Goal: Obtain resource: Download file/media

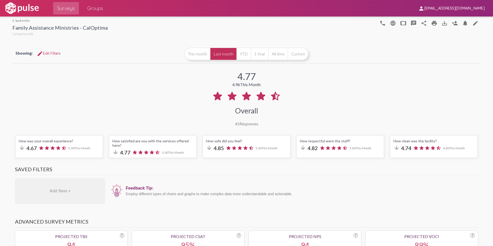
click at [441, 26] on mat-icon "save_alt" at bounding box center [444, 23] width 6 height 6
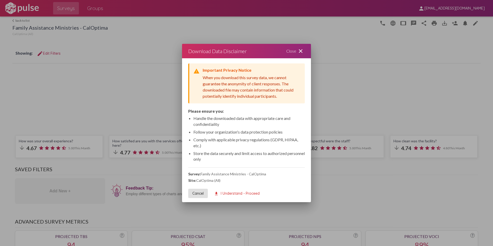
click at [230, 192] on span "download I Understand - Proceed" at bounding box center [237, 193] width 46 height 5
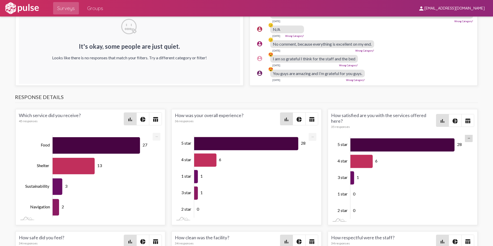
scroll to position [619, 0]
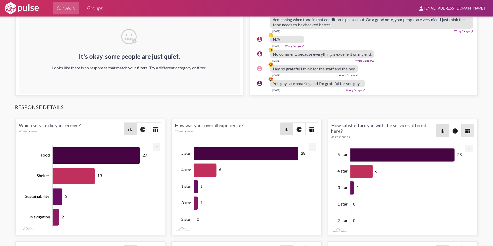
click at [466, 131] on mat-icon "table_chart" at bounding box center [468, 131] width 6 height 6
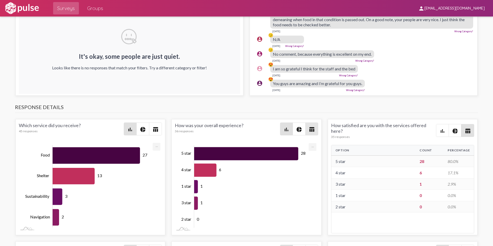
click at [313, 132] on span "table_chart" at bounding box center [312, 129] width 12 height 12
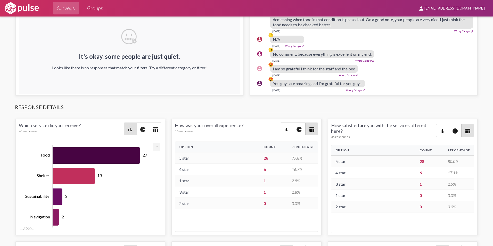
click at [154, 130] on mat-icon "table_chart" at bounding box center [155, 129] width 6 height 6
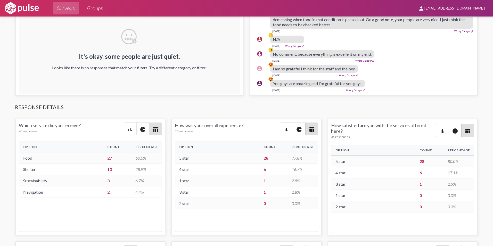
click at [154, 130] on mat-icon "table_chart" at bounding box center [155, 129] width 6 height 6
click at [157, 131] on mat-icon "table_chart" at bounding box center [155, 129] width 6 height 6
click at [124, 131] on mat-button-toggle-group "bar_chart pie_chart table_chart" at bounding box center [143, 128] width 38 height 13
click at [140, 130] on mat-icon "pie_chart" at bounding box center [143, 129] width 6 height 6
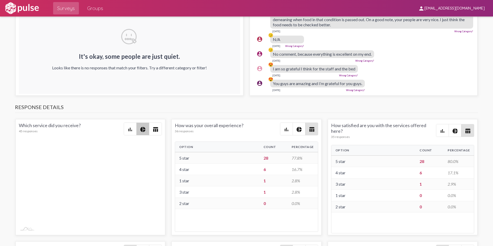
click at [130, 130] on mat-icon "bar_chart" at bounding box center [130, 129] width 6 height 6
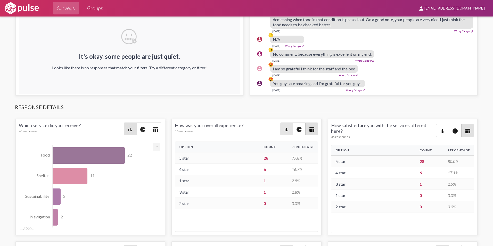
click at [287, 132] on mat-icon "bar_chart" at bounding box center [286, 129] width 6 height 6
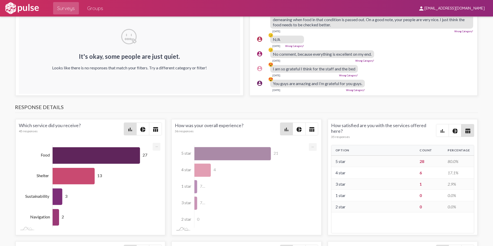
click at [439, 130] on mat-icon "bar_chart" at bounding box center [442, 131] width 6 height 6
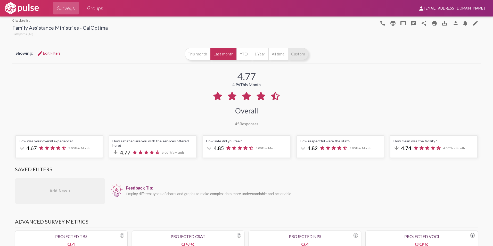
click at [298, 54] on button "Custom" at bounding box center [298, 54] width 21 height 12
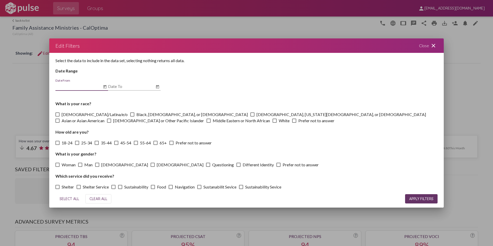
click at [104, 87] on icon "Open calendar" at bounding box center [105, 87] width 4 height 6
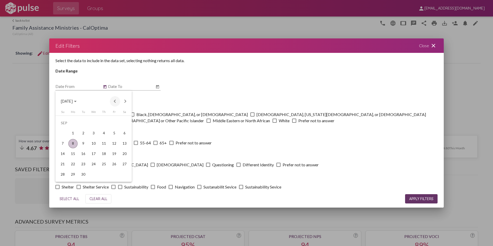
click at [116, 101] on button "Previous month" at bounding box center [115, 101] width 10 height 10
click at [82, 133] on div "1" at bounding box center [83, 133] width 9 height 9
type input "[DATE]"
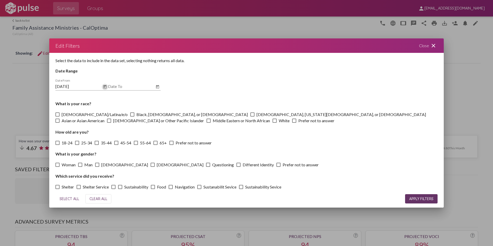
click at [157, 86] on icon "Open calendar" at bounding box center [158, 87] width 4 height 6
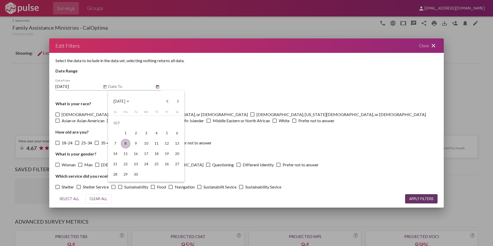
click at [126, 144] on div "8" at bounding box center [125, 143] width 9 height 9
type input "[DATE]"
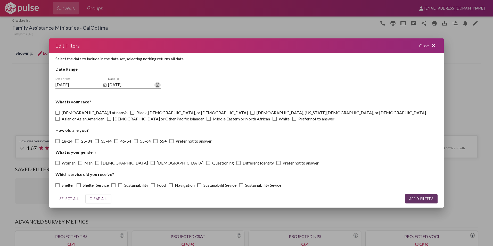
scroll to position [2, 0]
click at [58, 185] on span at bounding box center [57, 185] width 4 height 4
click at [58, 187] on input "Shelter" at bounding box center [57, 187] width 0 height 0
checkbox input "true"
click at [426, 199] on span "APPLY FILTERS" at bounding box center [421, 199] width 24 height 5
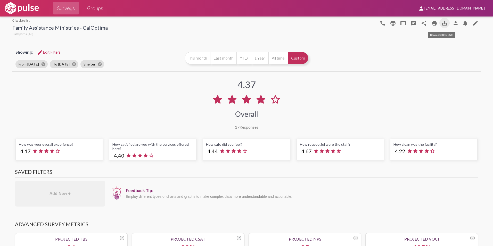
click at [441, 24] on mat-icon "save_alt" at bounding box center [444, 23] width 6 height 6
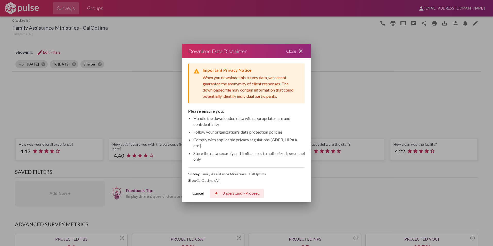
click at [230, 192] on span "download I Understand - Proceed" at bounding box center [237, 193] width 46 height 5
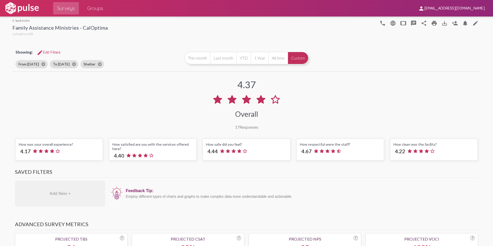
click at [303, 103] on div "4.37 Overall 17 Responses" at bounding box center [246, 101] width 468 height 57
click at [432, 23] on mat-icon "print" at bounding box center [434, 23] width 6 height 6
click at [48, 51] on span "edit Edit Filters" at bounding box center [49, 52] width 24 height 5
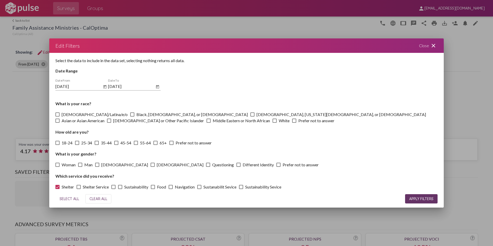
click at [432, 41] on div "Close close" at bounding box center [428, 45] width 31 height 14
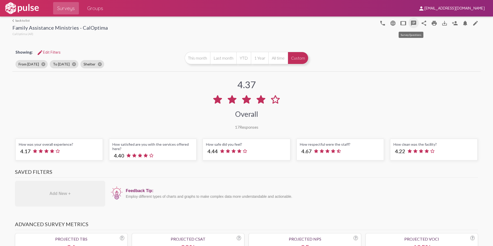
click at [411, 23] on mat-icon "speaker_notes" at bounding box center [414, 23] width 6 height 6
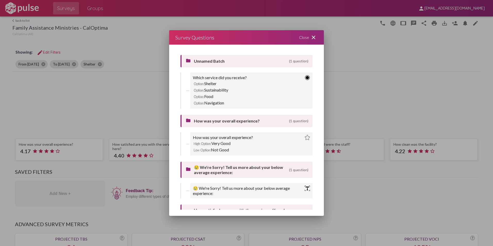
click at [310, 38] on mat-icon "close" at bounding box center [313, 37] width 6 height 6
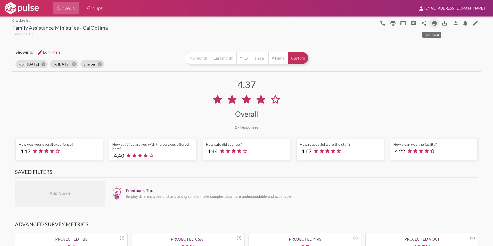
click at [434, 21] on mat-icon "print" at bounding box center [434, 23] width 6 height 6
click at [464, 8] on span "[EMAIL_ADDRESS][DOMAIN_NAME]" at bounding box center [454, 8] width 60 height 5
click at [444, 24] on button "Sign Out" at bounding box center [450, 21] width 29 height 12
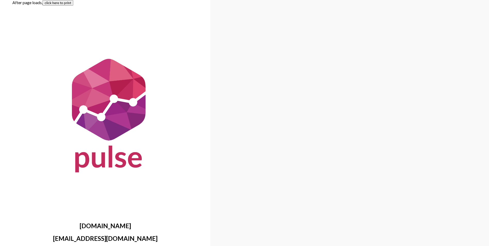
click at [72, 6] on div "www.pulseforgood.com support@pulseforgood.com" at bounding box center [105, 139] width 186 height 266
drag, startPoint x: 67, startPoint y: 4, endPoint x: 42, endPoint y: 214, distance: 211.1
click at [67, 4] on button "click here to print" at bounding box center [58, 3] width 31 height 6
click at [65, 3] on button "click here to print" at bounding box center [58, 3] width 31 height 6
